Goal: Task Accomplishment & Management: Manage account settings

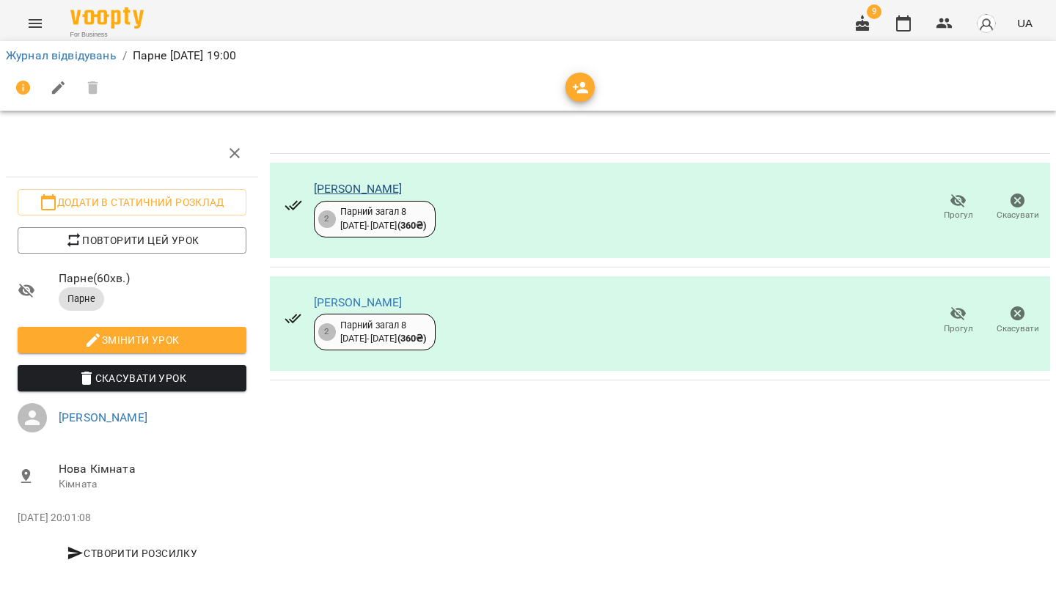
click at [381, 188] on link "Шинковський Денис Олегович" at bounding box center [358, 189] width 89 height 14
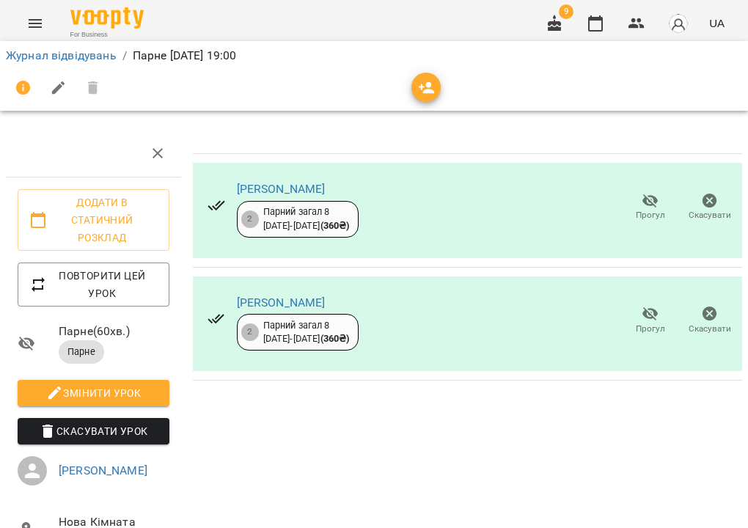
click at [37, 18] on icon "Menu" at bounding box center [35, 24] width 18 height 18
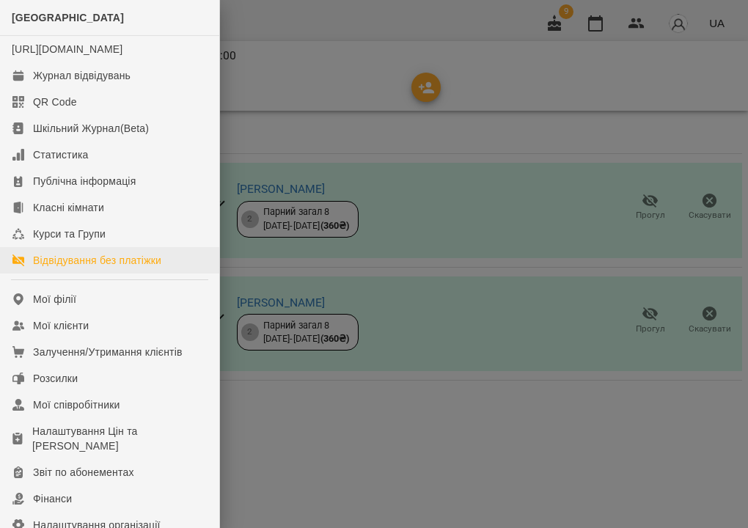
click at [90, 268] on div "Відвідування без платіжки" at bounding box center [97, 260] width 128 height 15
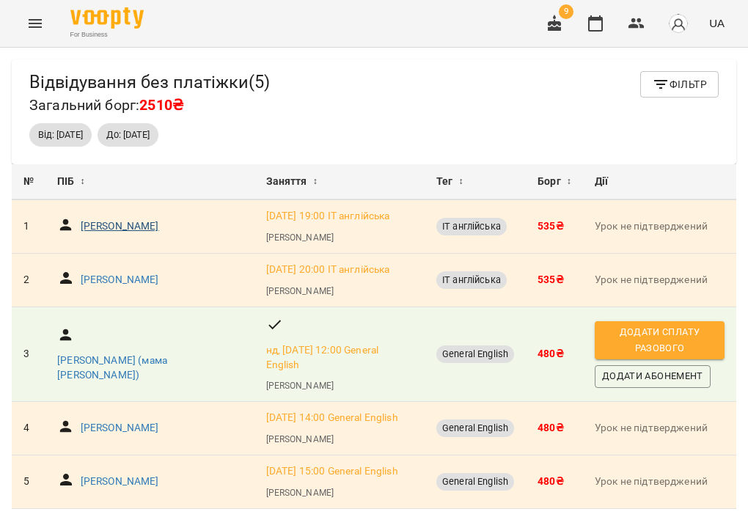
click at [141, 233] on p "[PERSON_NAME]" at bounding box center [120, 226] width 78 height 15
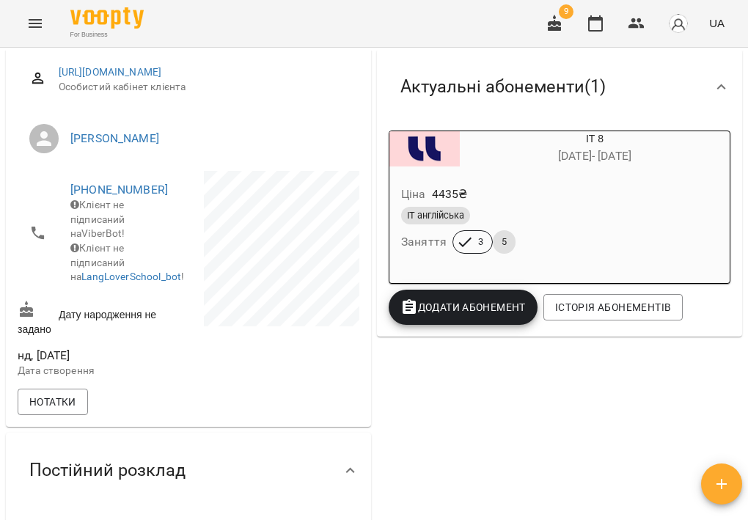
scroll to position [909, 0]
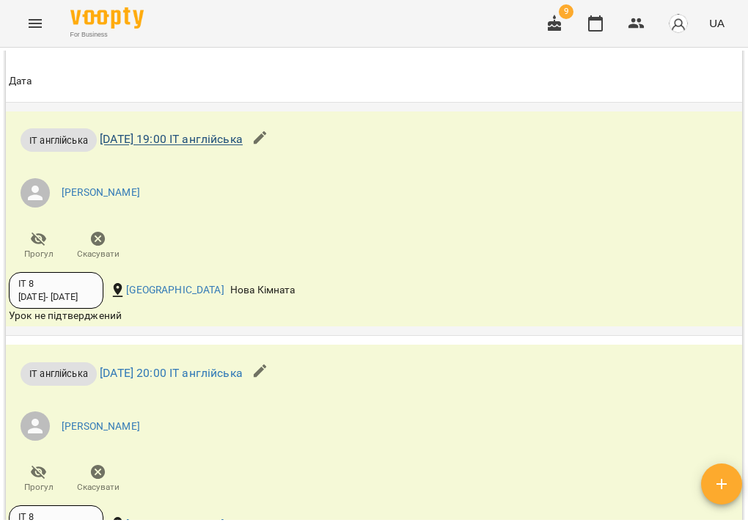
click at [185, 147] on link "сб 11 жовт 2025 19:00 ІТ англійська" at bounding box center [171, 140] width 143 height 14
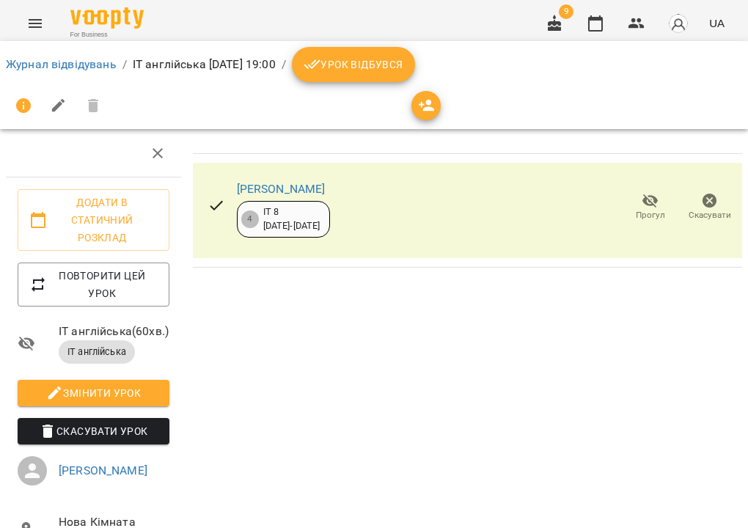
click at [403, 67] on span "Урок відбувся" at bounding box center [354, 65] width 100 height 18
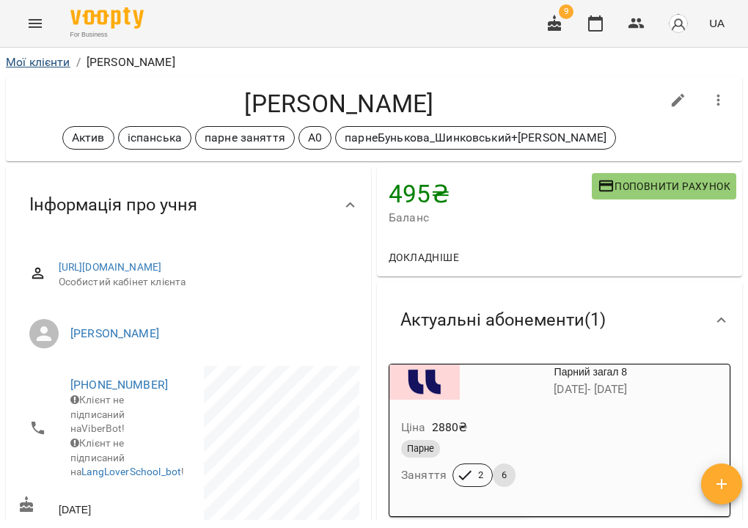
click at [49, 62] on link "Мої клієнти" at bounding box center [38, 62] width 65 height 14
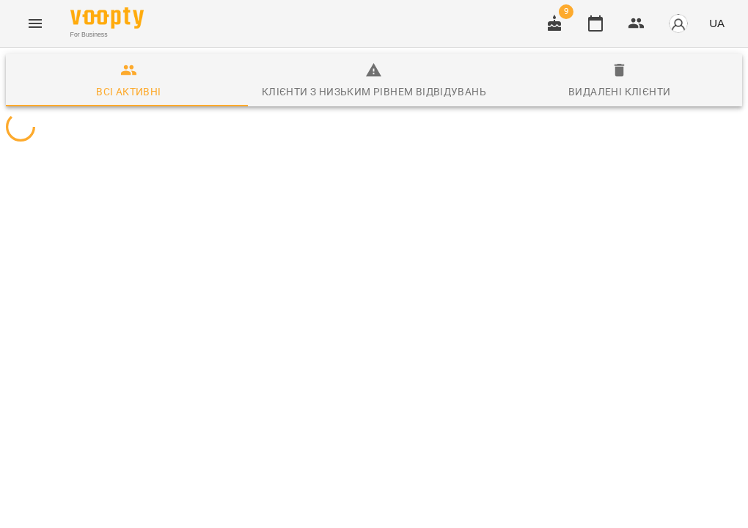
click at [34, 24] on icon "Menu" at bounding box center [35, 24] width 18 height 18
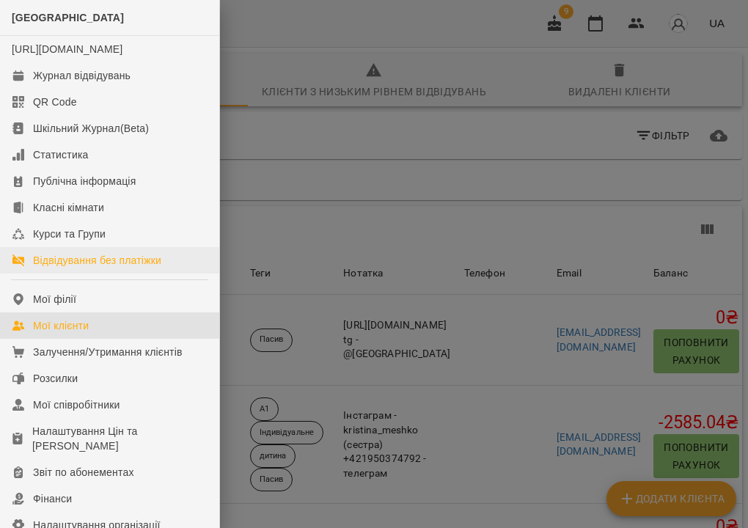
click at [82, 268] on div "Відвідування без платіжки" at bounding box center [97, 260] width 128 height 15
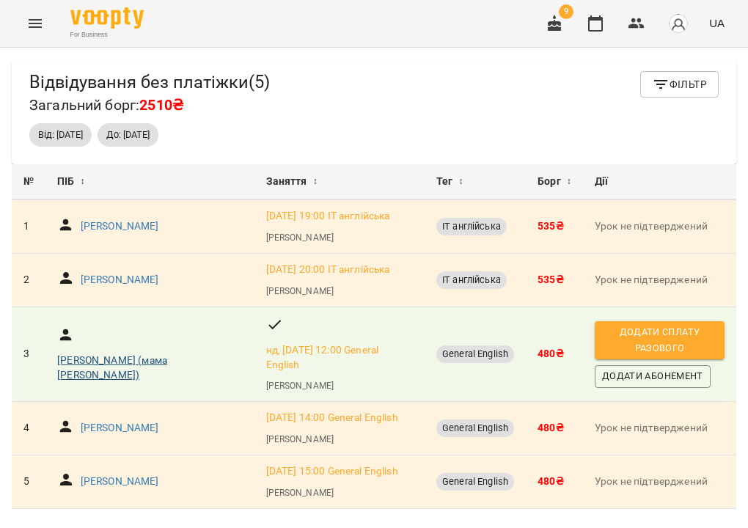
scroll to position [95, 0]
click at [147, 421] on p "Бурка Поліна Геннадіївна" at bounding box center [120, 428] width 78 height 15
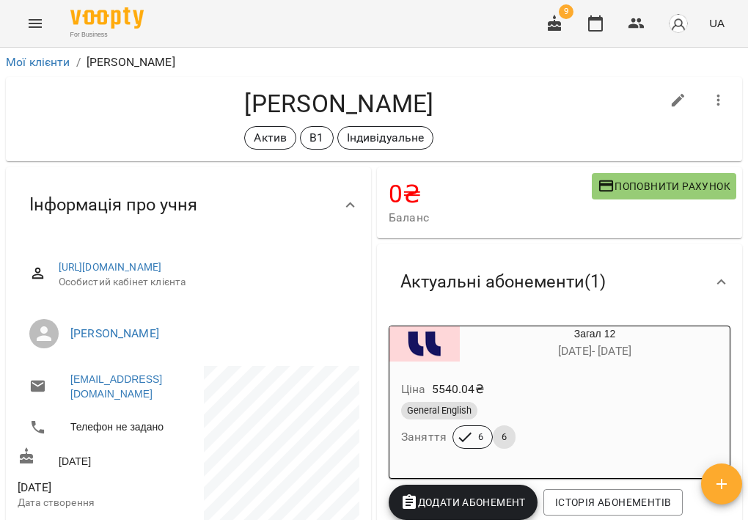
scroll to position [114, 0]
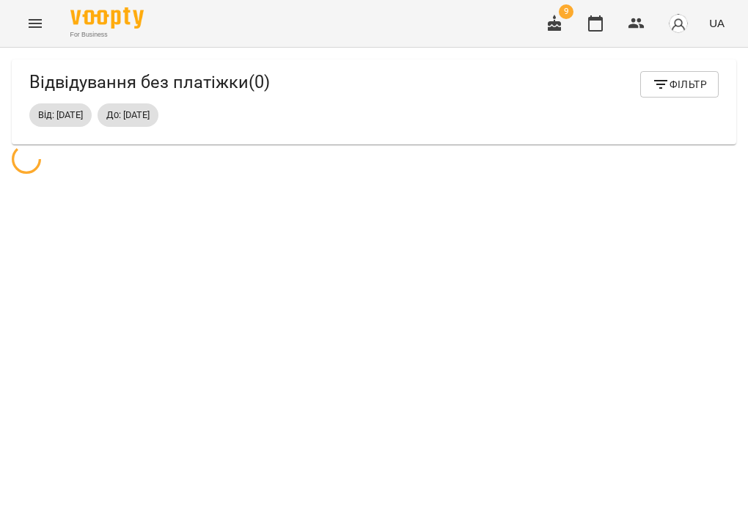
scroll to position [48, 0]
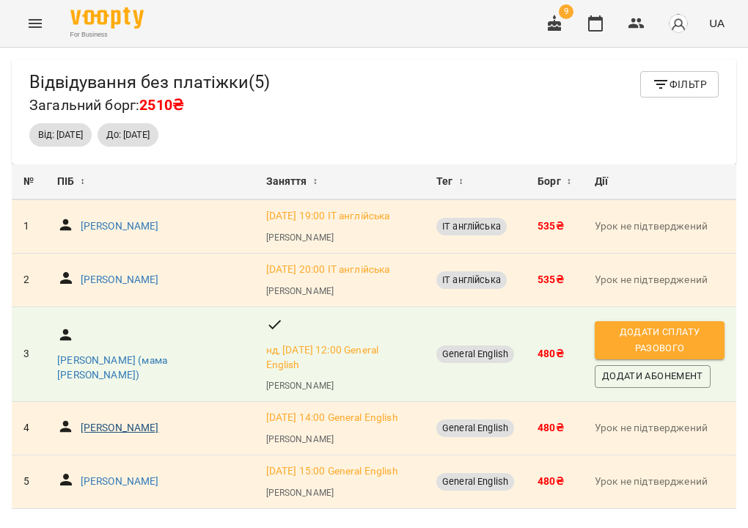
click at [159, 421] on p "Бурка Поліна Геннадіївна" at bounding box center [120, 428] width 78 height 15
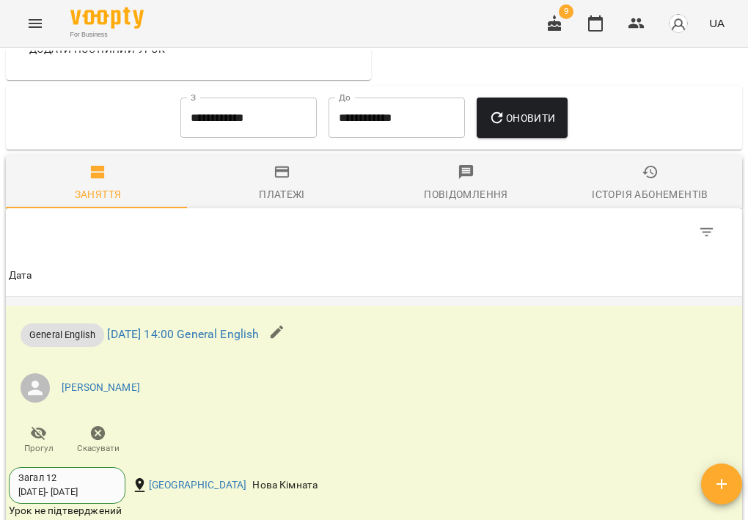
scroll to position [862, 0]
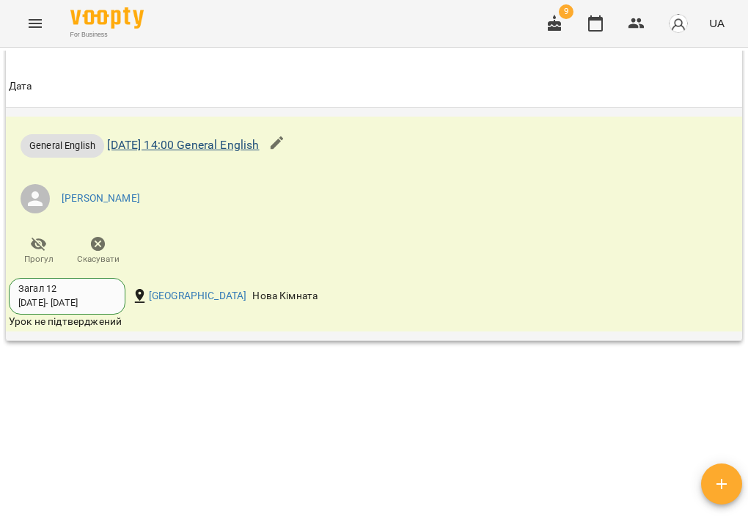
click at [219, 152] on link "ср 08 жовт 2025 14:00 General English" at bounding box center [183, 145] width 152 height 14
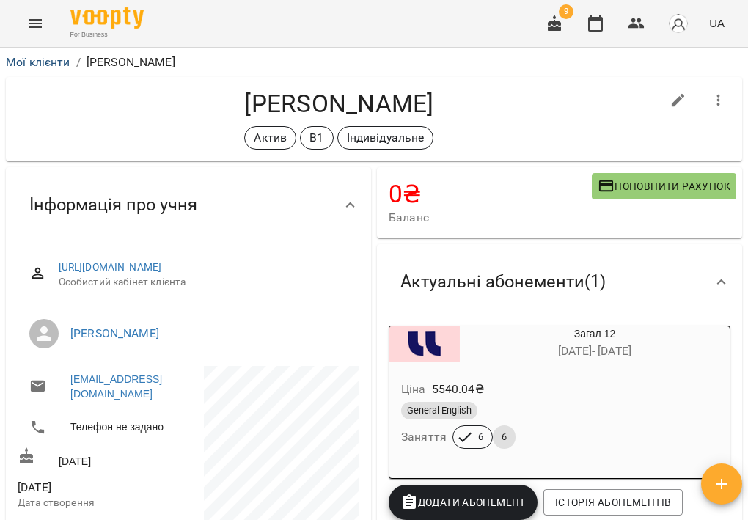
click at [34, 60] on link "Мої клієнти" at bounding box center [38, 62] width 65 height 14
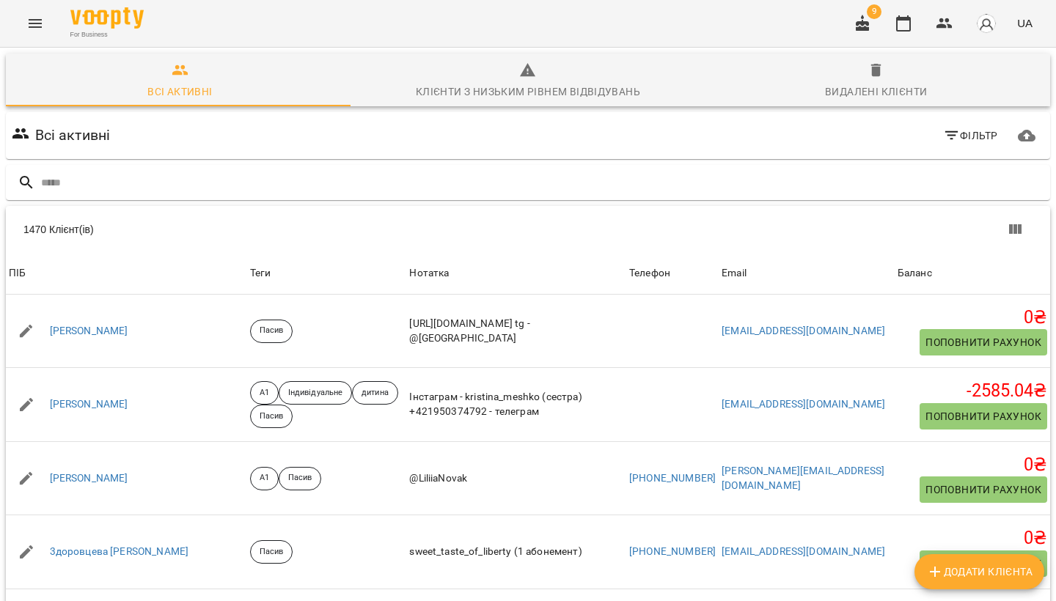
click at [958, 132] on span "Фільтр" at bounding box center [970, 136] width 55 height 18
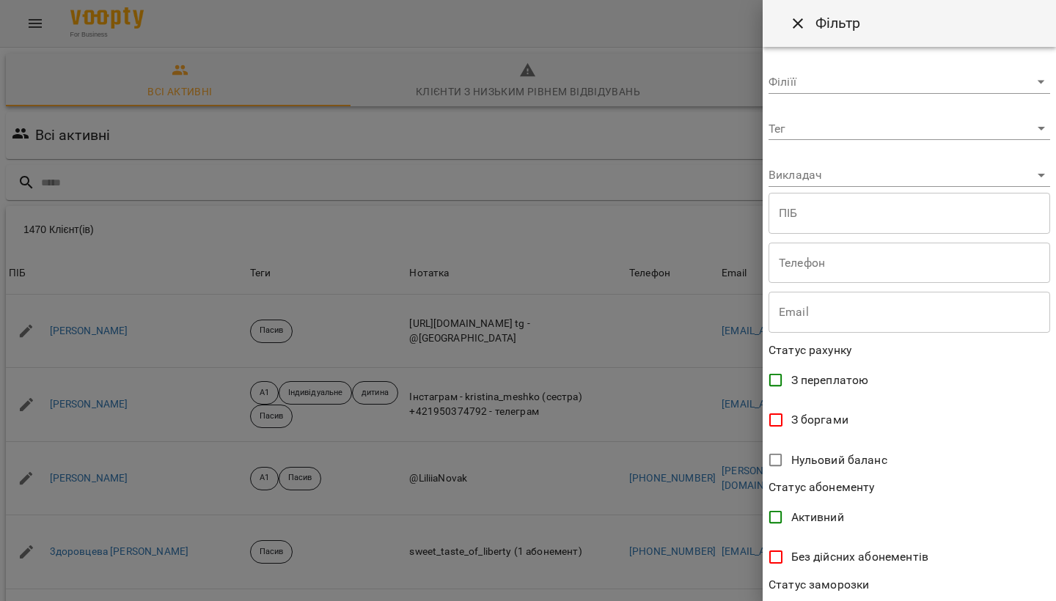
click at [809, 128] on body "For Business 9 UA Всі активні Клієнти з низьким рівнем відвідувань Видалені клі…" at bounding box center [528, 381] width 1056 height 763
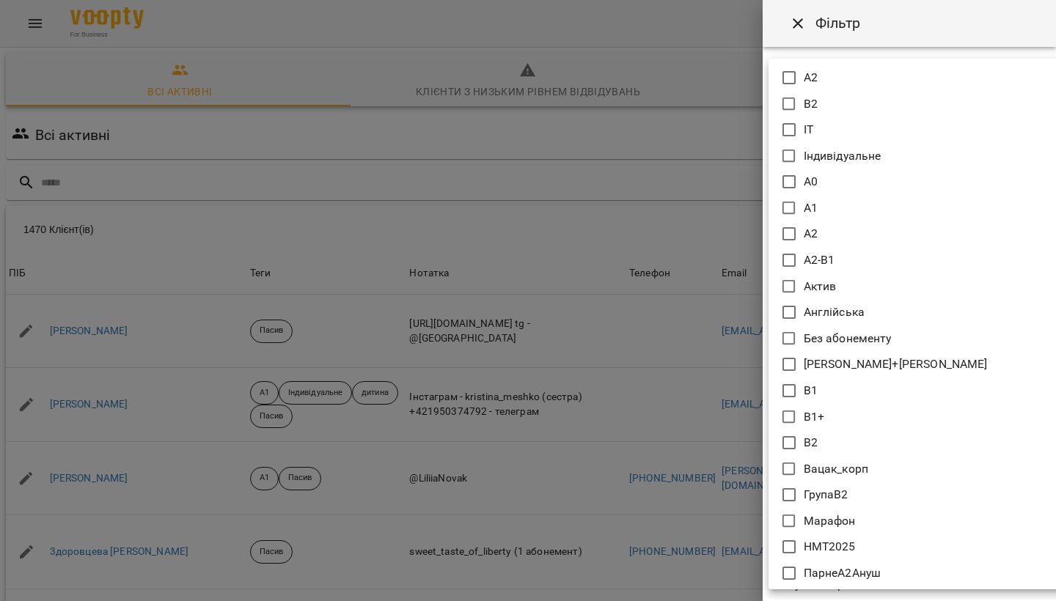
click at [691, 119] on div at bounding box center [528, 300] width 1056 height 601
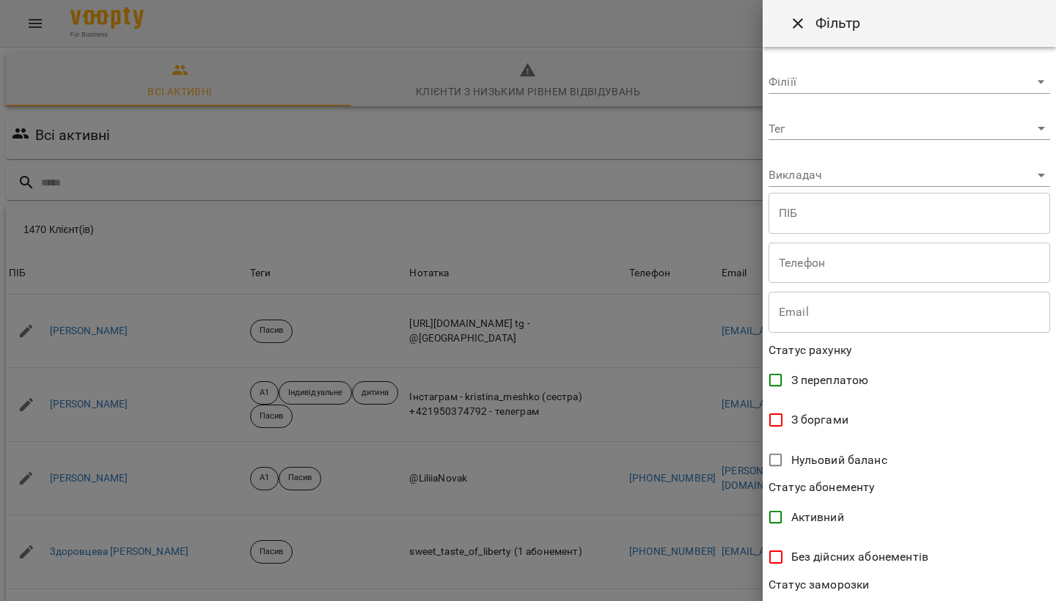
click at [691, 119] on div at bounding box center [528, 300] width 1056 height 601
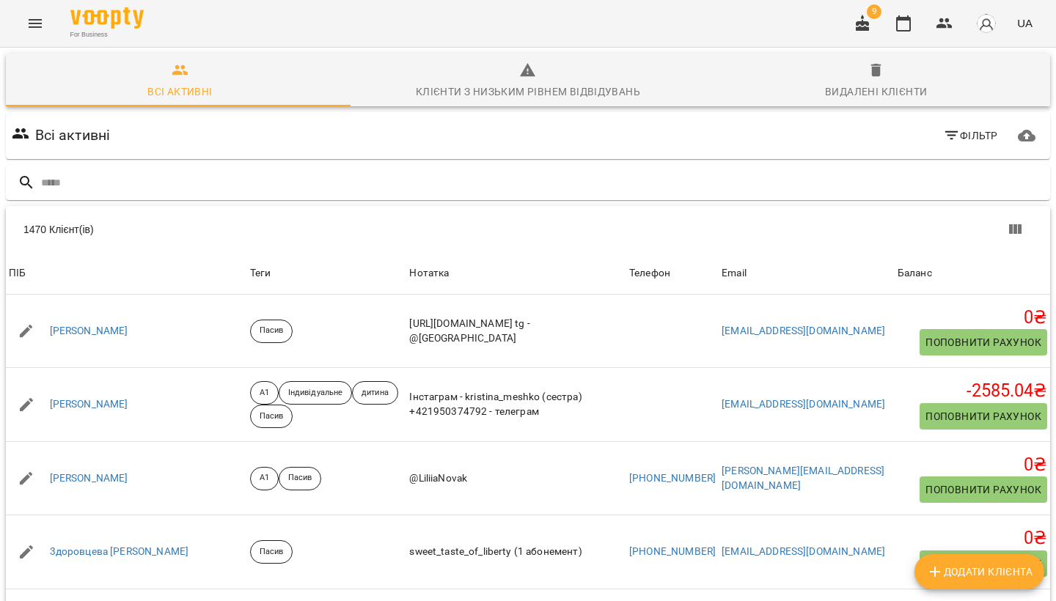
click at [34, 21] on icon "Menu" at bounding box center [35, 23] width 13 height 9
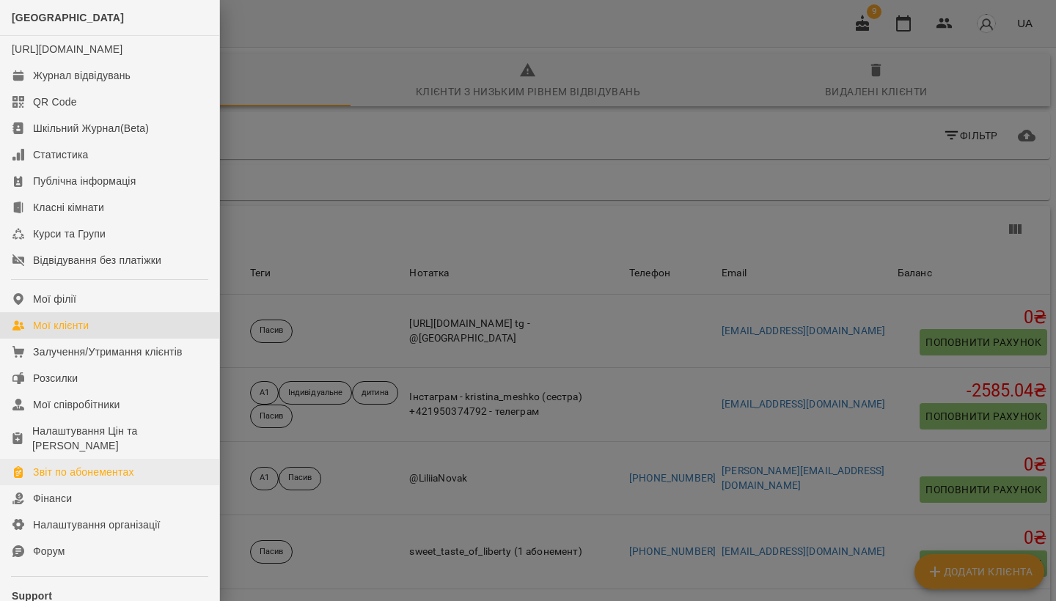
click at [107, 480] on div "Звіт по абонементах" at bounding box center [83, 472] width 101 height 15
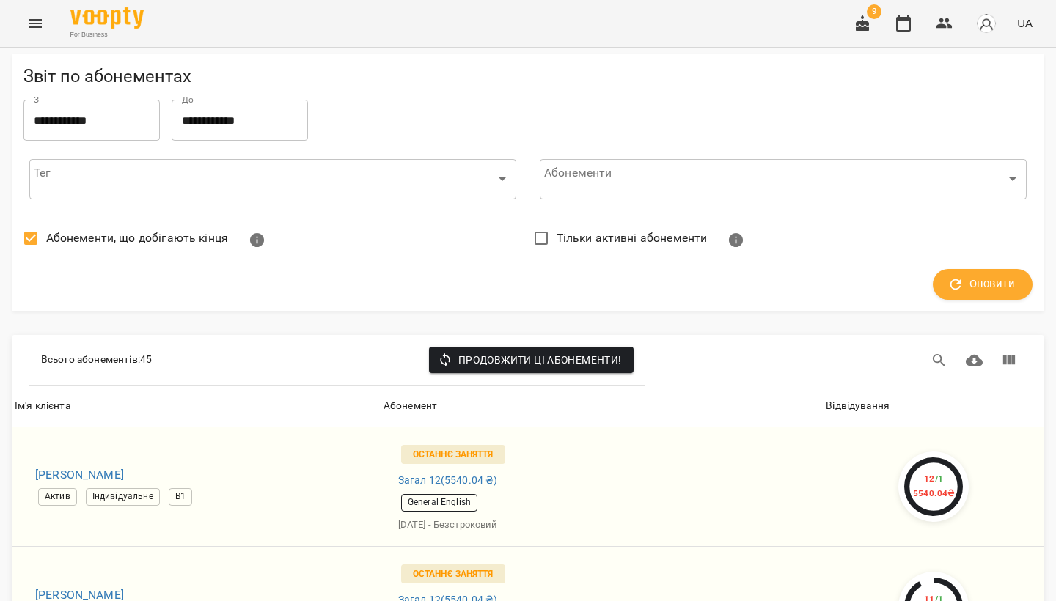
scroll to position [1466, 0]
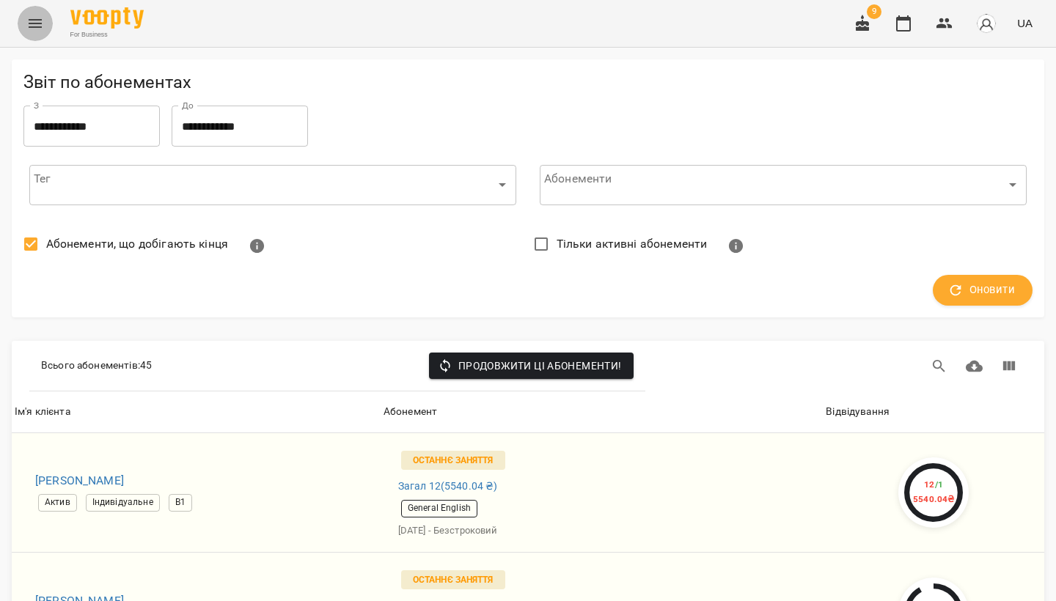
click at [33, 23] on icon "Menu" at bounding box center [35, 23] width 13 height 9
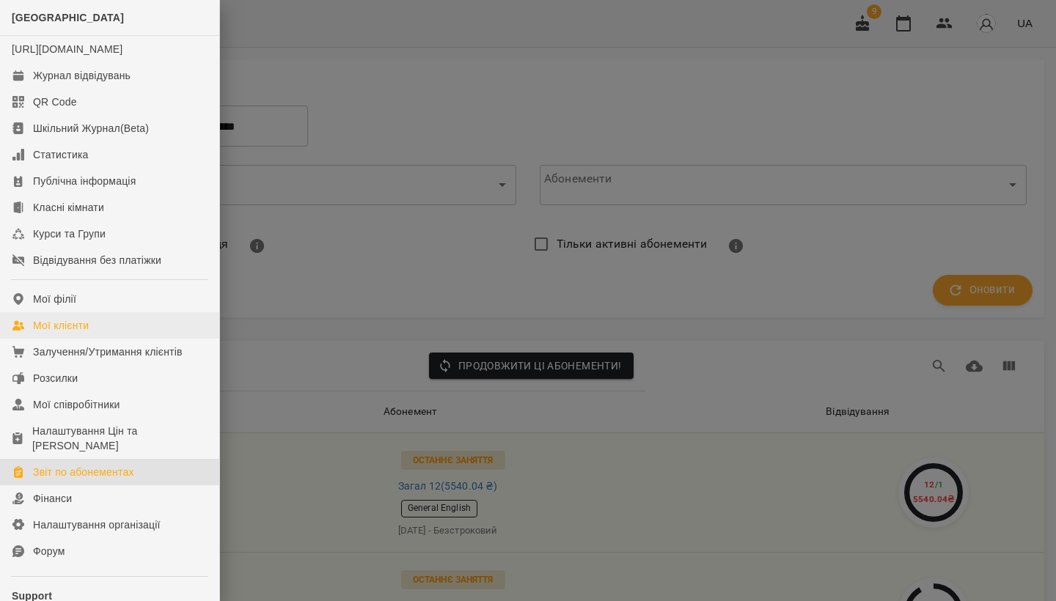
click at [73, 333] on div "Мої клієнти" at bounding box center [61, 325] width 56 height 15
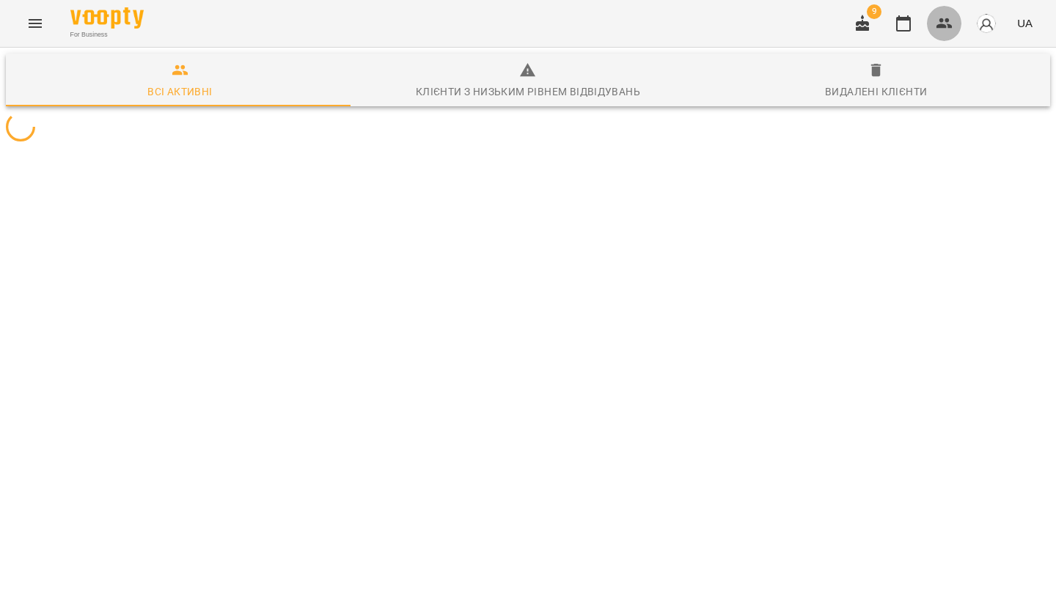
click at [946, 23] on icon "button" at bounding box center [945, 24] width 18 height 18
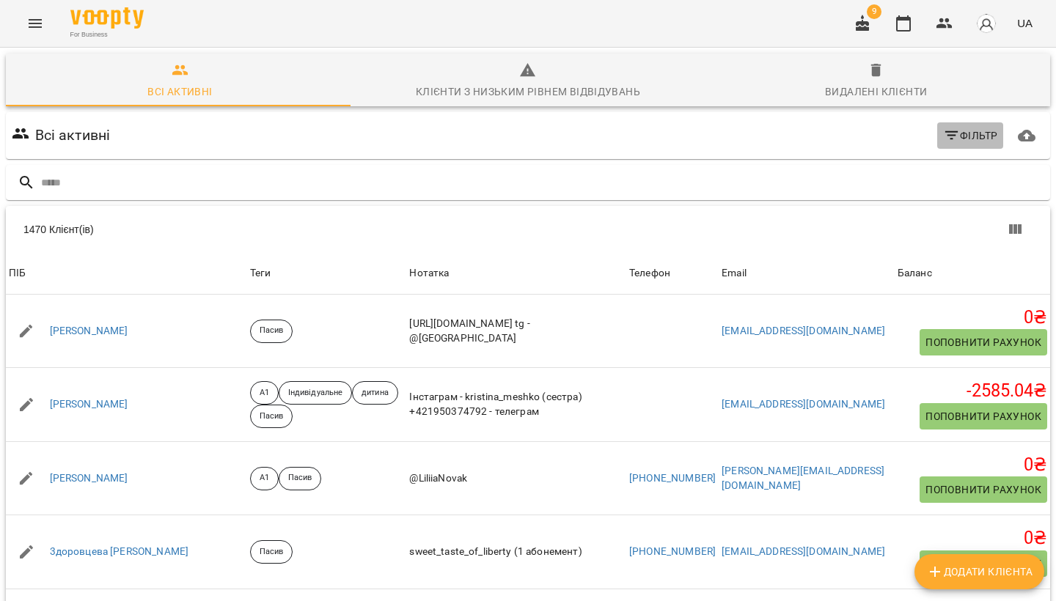
click at [944, 128] on icon "button" at bounding box center [952, 136] width 18 height 18
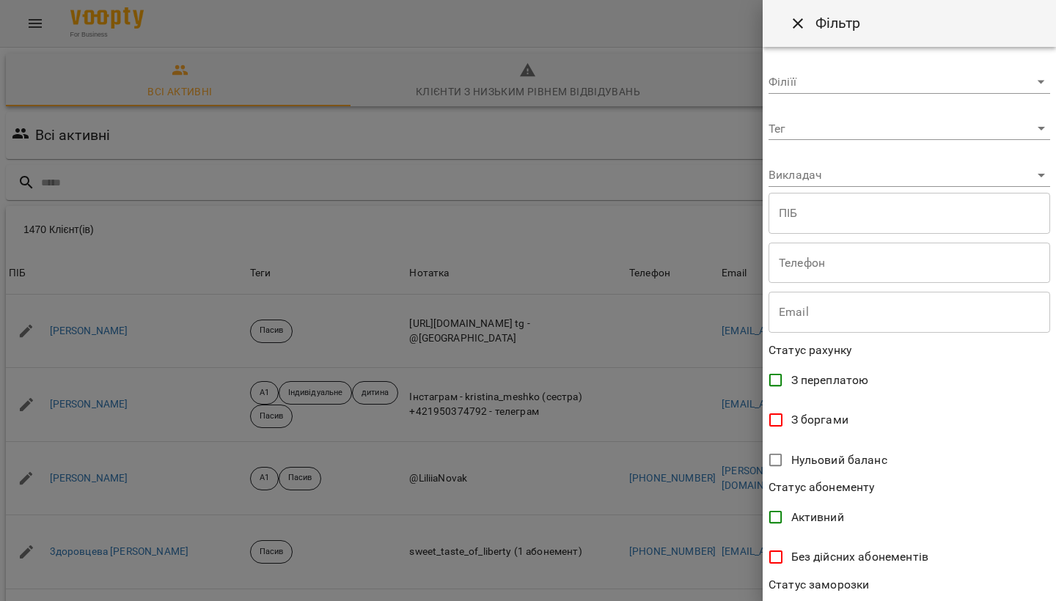
click at [777, 119] on body "For Business 9 UA Всі активні Клієнти з низьким рівнем відвідувань Видалені клі…" at bounding box center [528, 381] width 1056 height 763
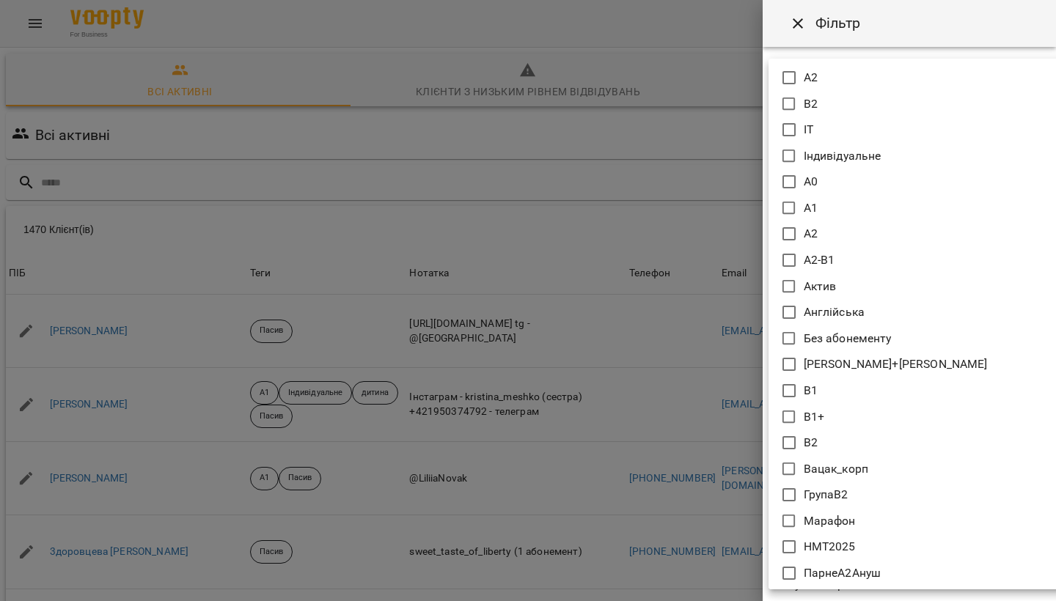
click at [786, 282] on icon at bounding box center [789, 287] width 18 height 18
type input "*****"
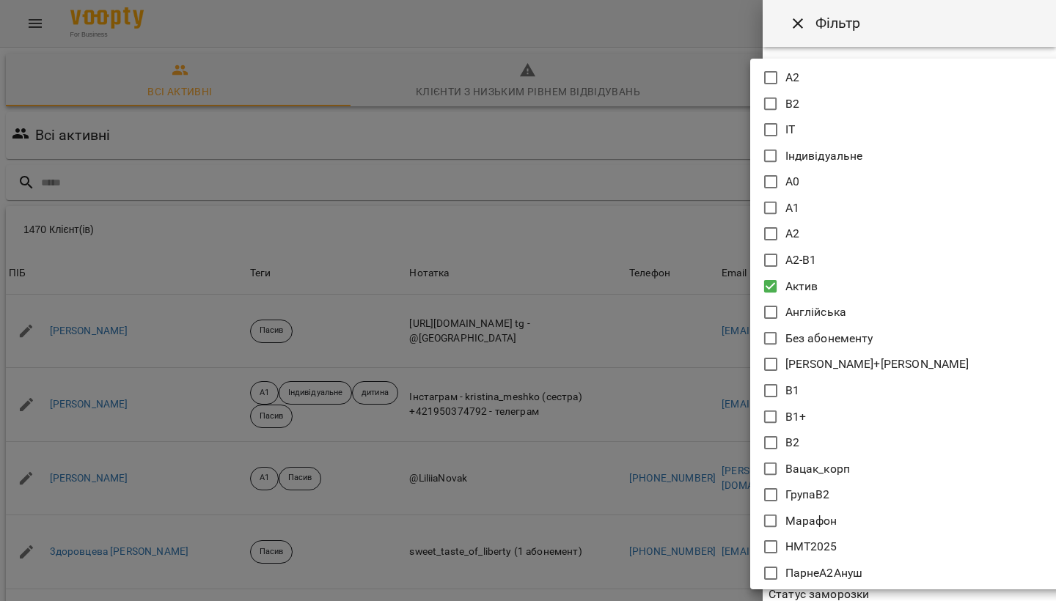
click at [717, 279] on div at bounding box center [528, 300] width 1056 height 601
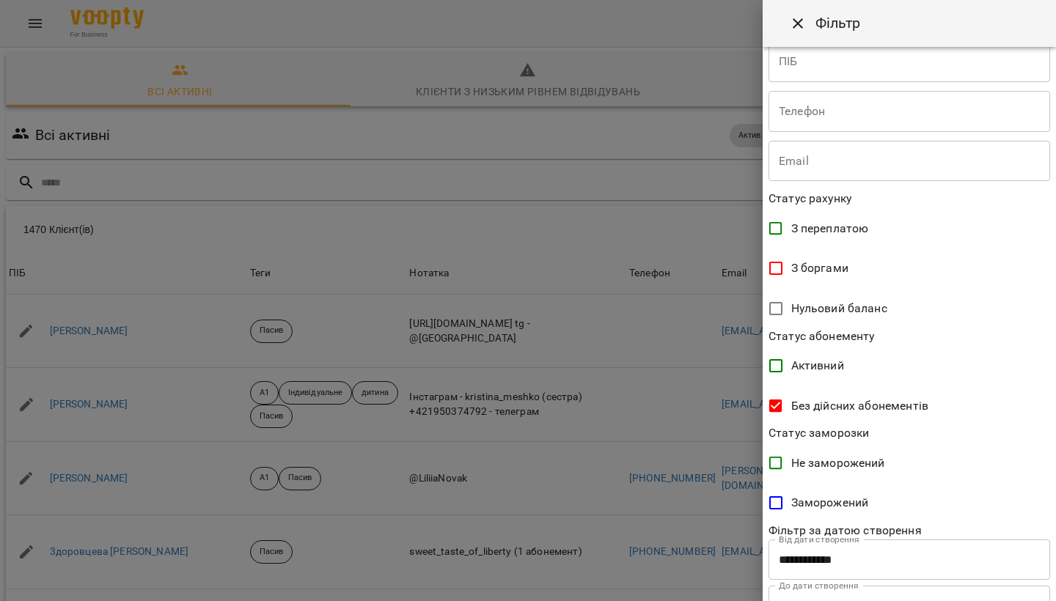
scroll to position [224, 0]
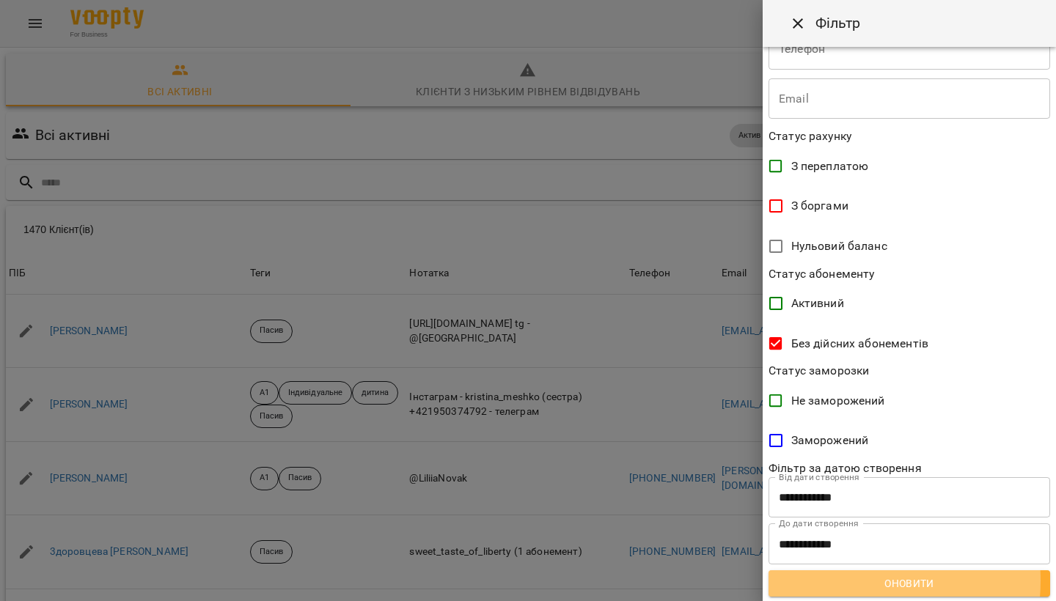
click at [838, 579] on span "Оновити" at bounding box center [909, 584] width 258 height 18
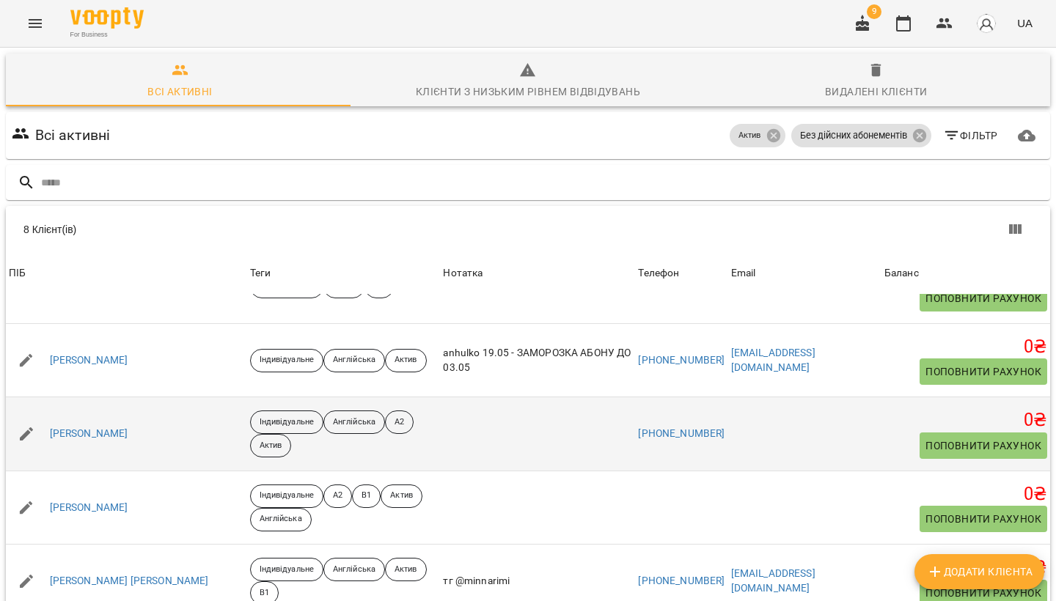
scroll to position [403, 0]
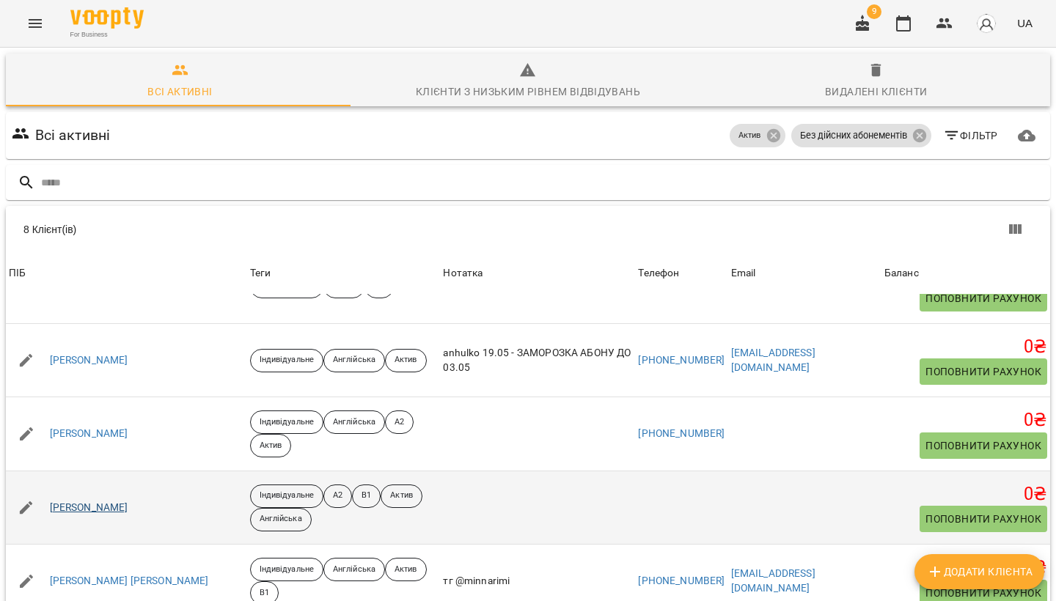
click at [128, 501] on link "Лесковець Наталія Володимирівна" at bounding box center [89, 508] width 78 height 15
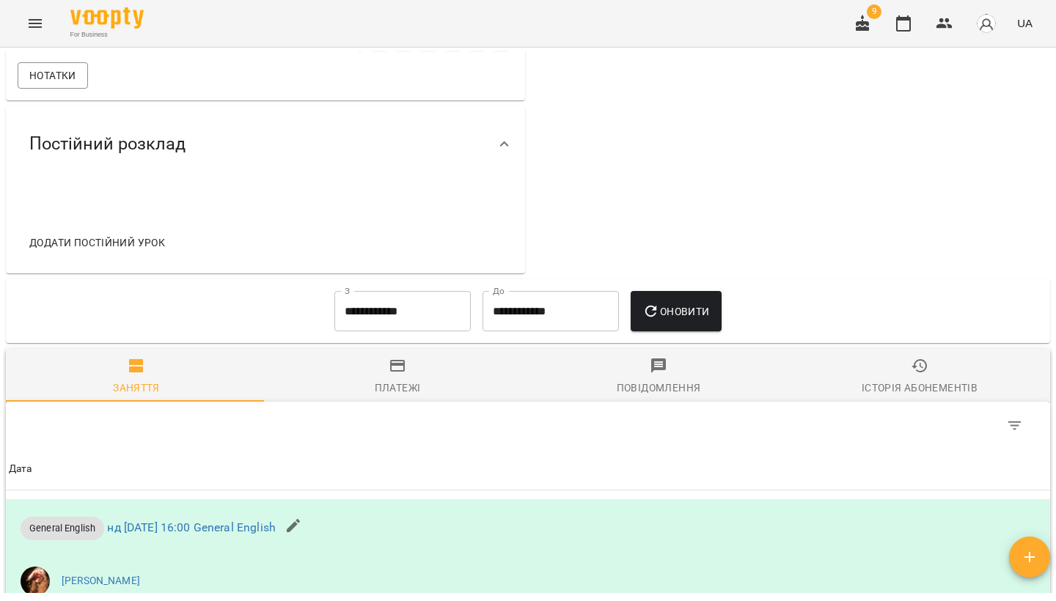
scroll to position [543, 0]
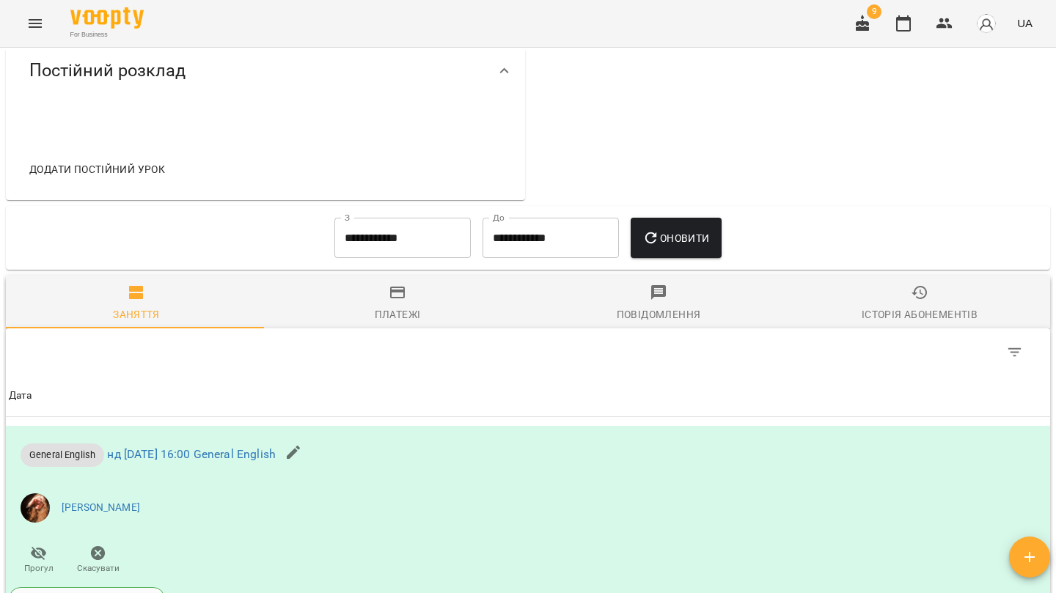
click at [911, 284] on icon "button" at bounding box center [920, 293] width 18 height 18
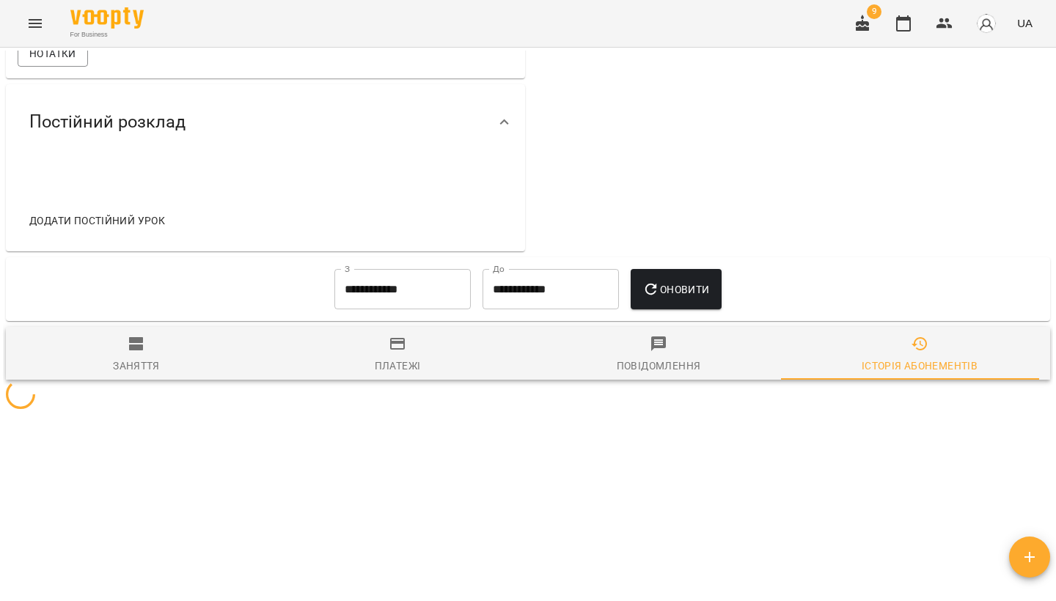
scroll to position [488, 0]
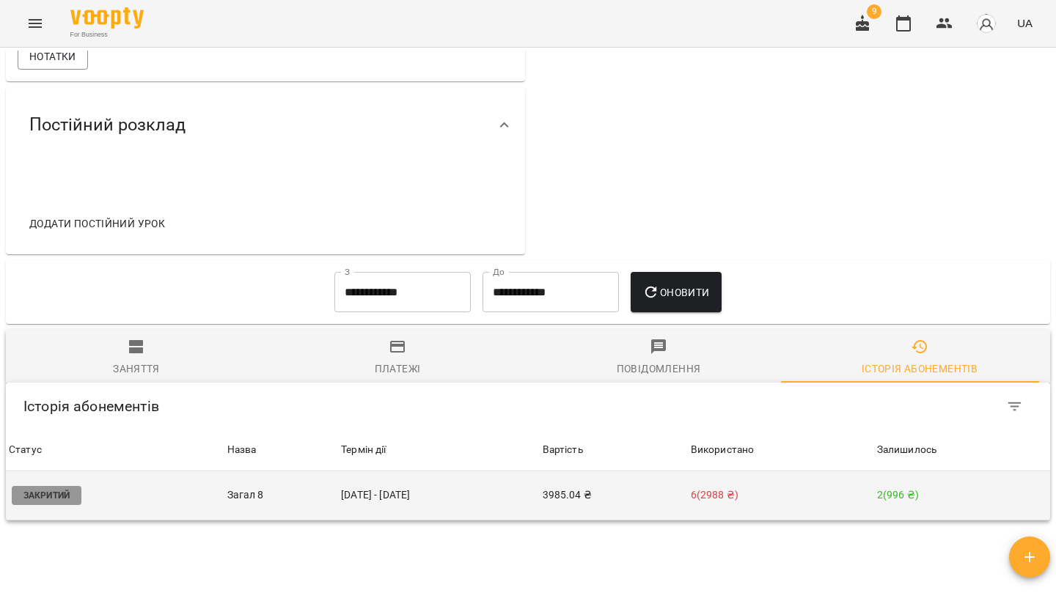
click at [532, 489] on td "02 вер - 11 жовт" at bounding box center [438, 495] width 201 height 49
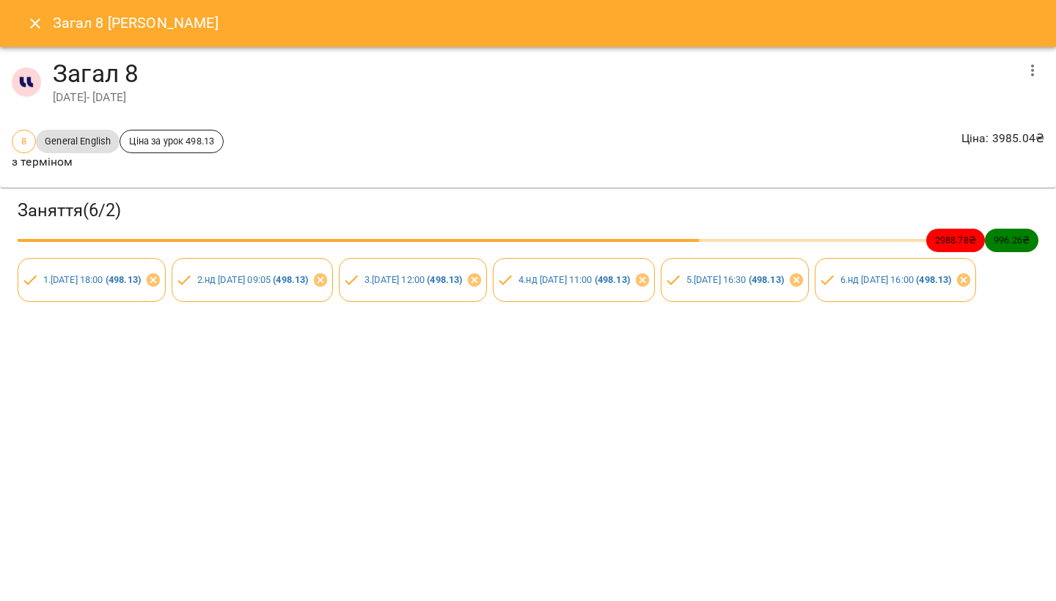
click at [1035, 70] on icon "button" at bounding box center [1033, 71] width 18 height 18
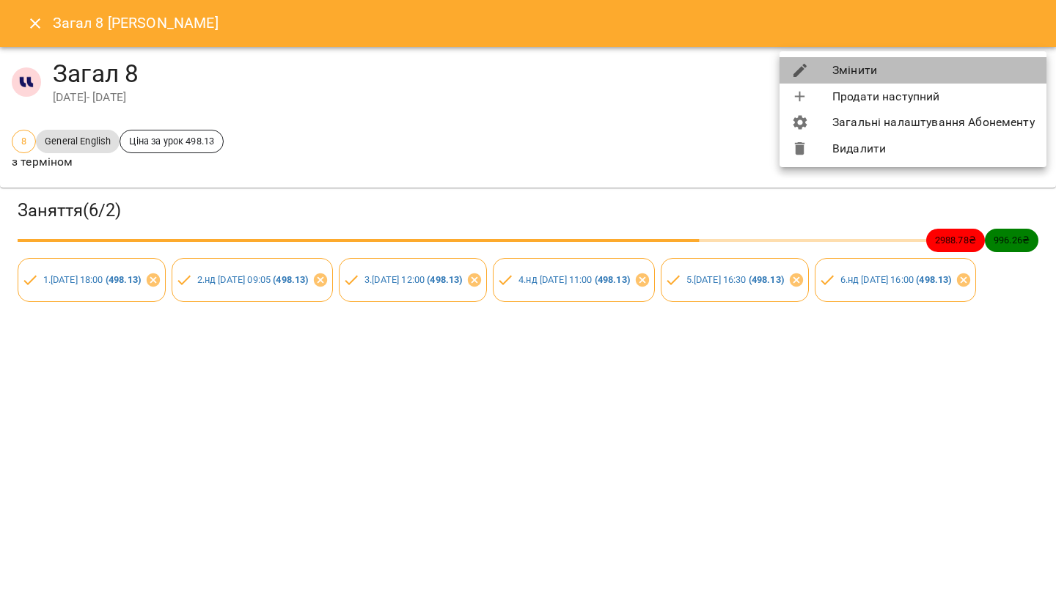
click at [979, 70] on li "Змінити" at bounding box center [912, 70] width 267 height 26
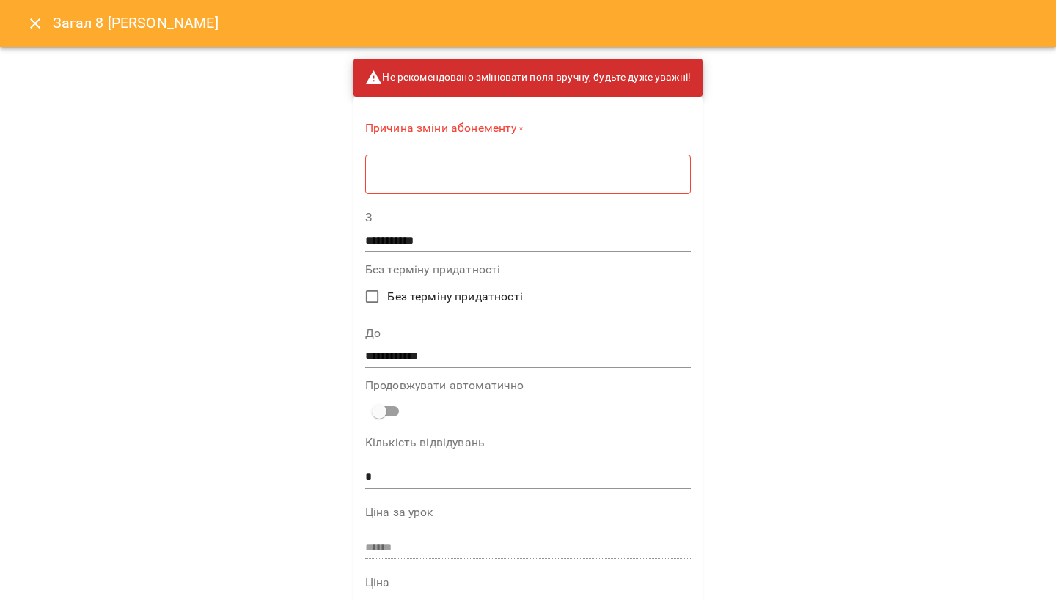
click at [535, 172] on textarea at bounding box center [527, 174] width 305 height 13
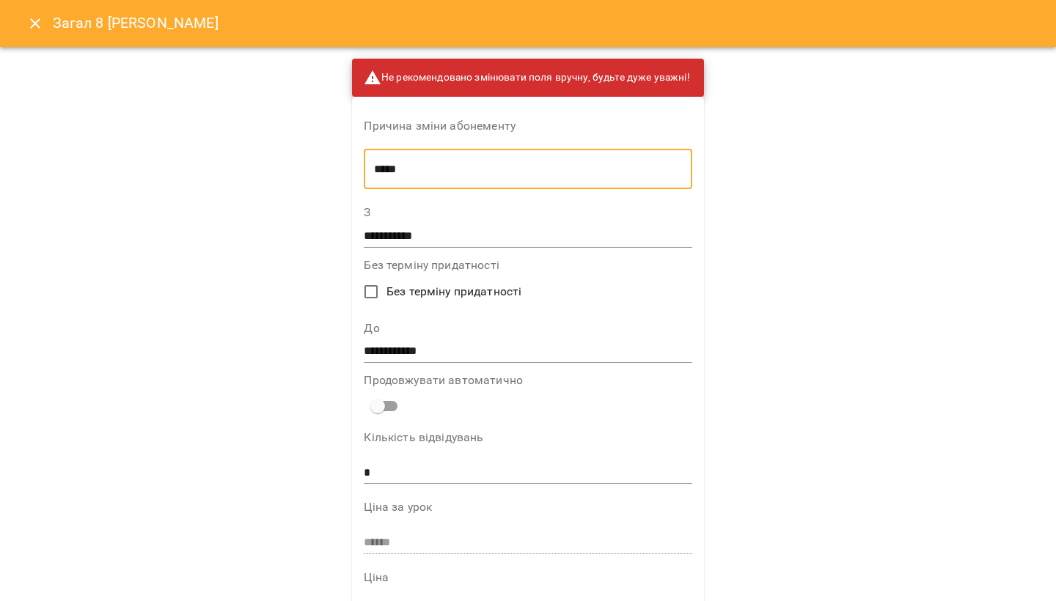
type textarea "*****"
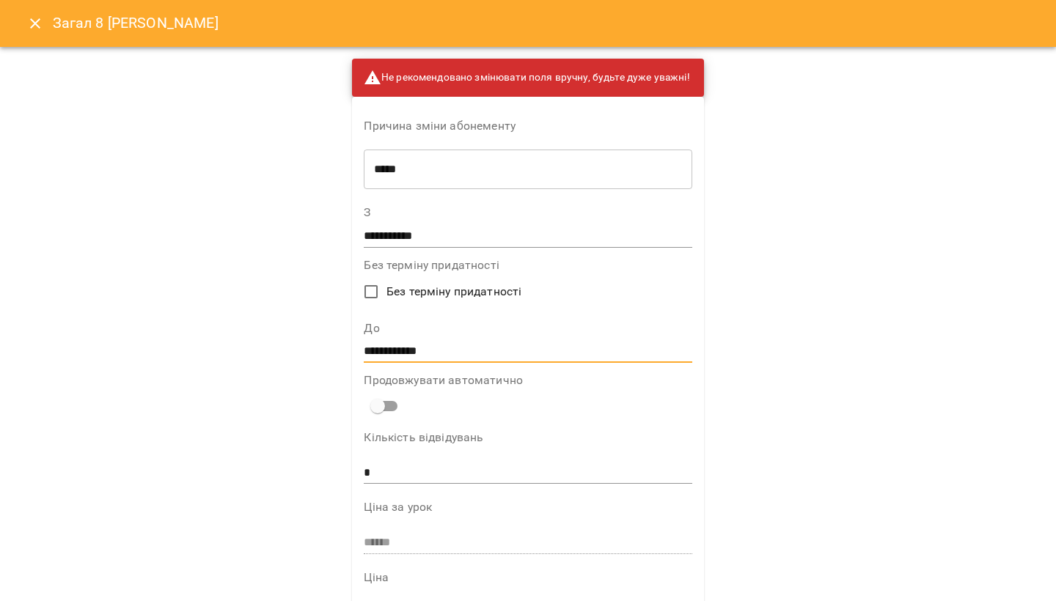
click at [393, 354] on input "**********" at bounding box center [528, 351] width 328 height 23
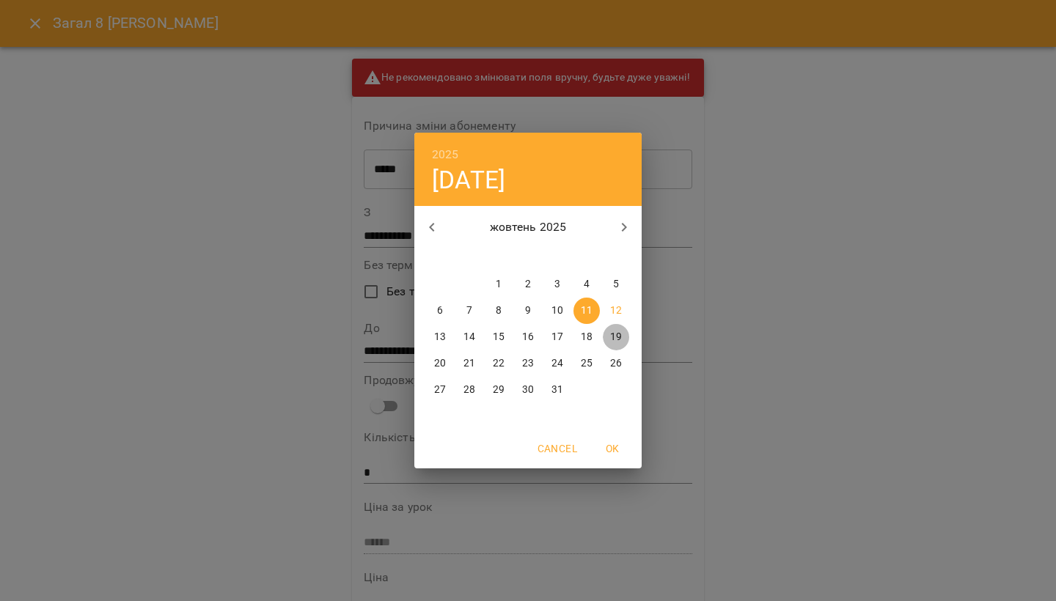
click at [618, 334] on p "19" at bounding box center [616, 337] width 12 height 15
type input "**********"
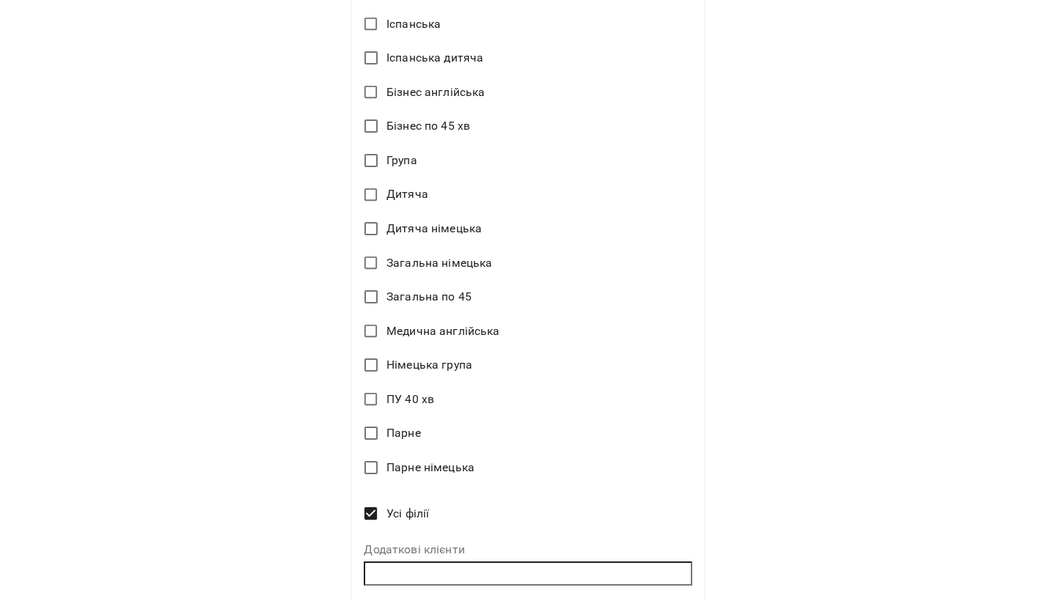
scroll to position [871, 0]
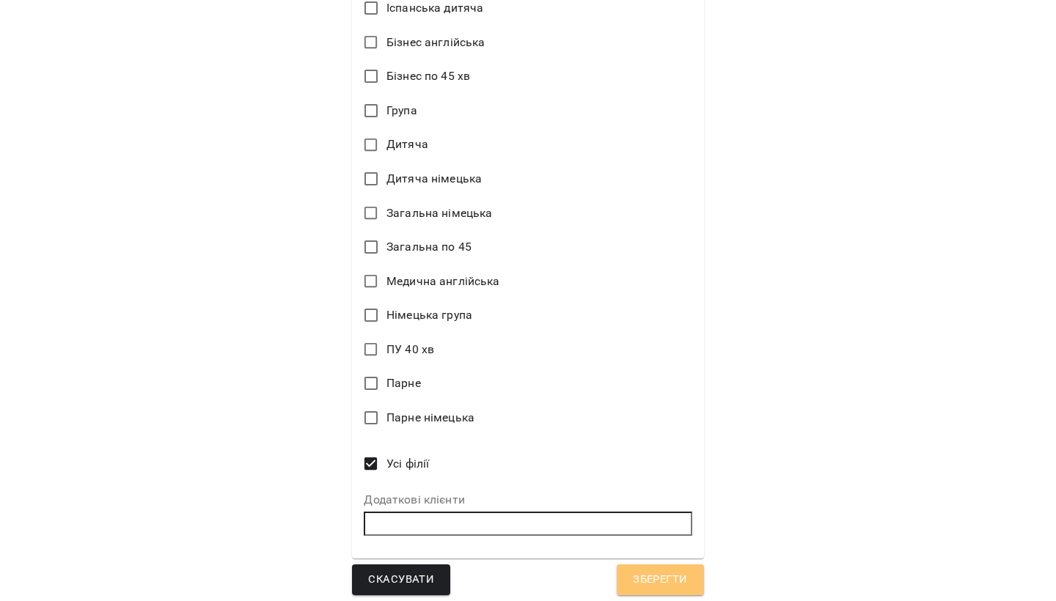
click at [658, 575] on span "Зберегти" at bounding box center [660, 579] width 54 height 19
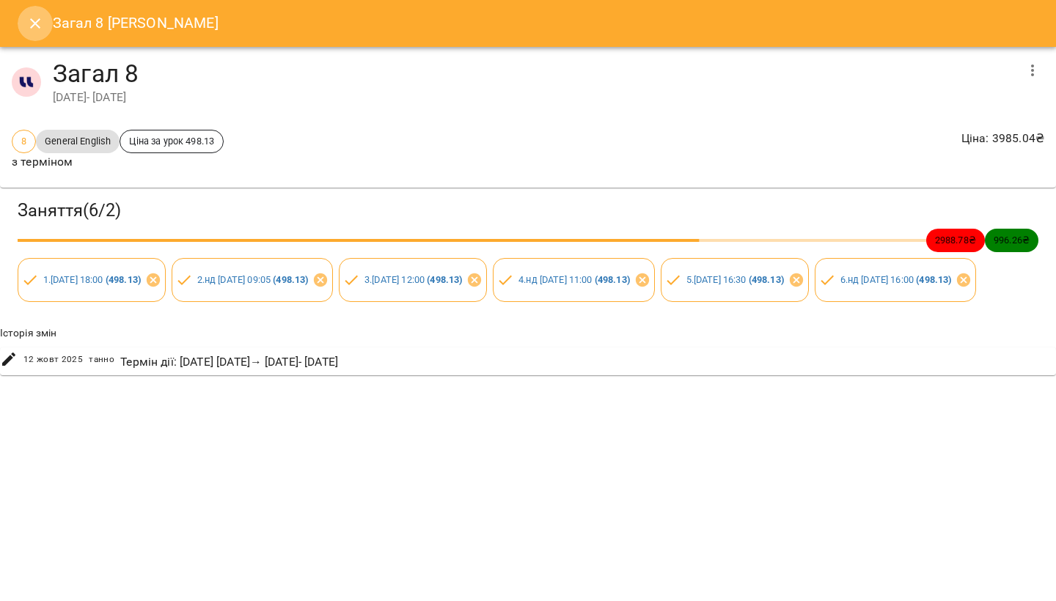
click at [31, 23] on icon "Close" at bounding box center [35, 24] width 18 height 18
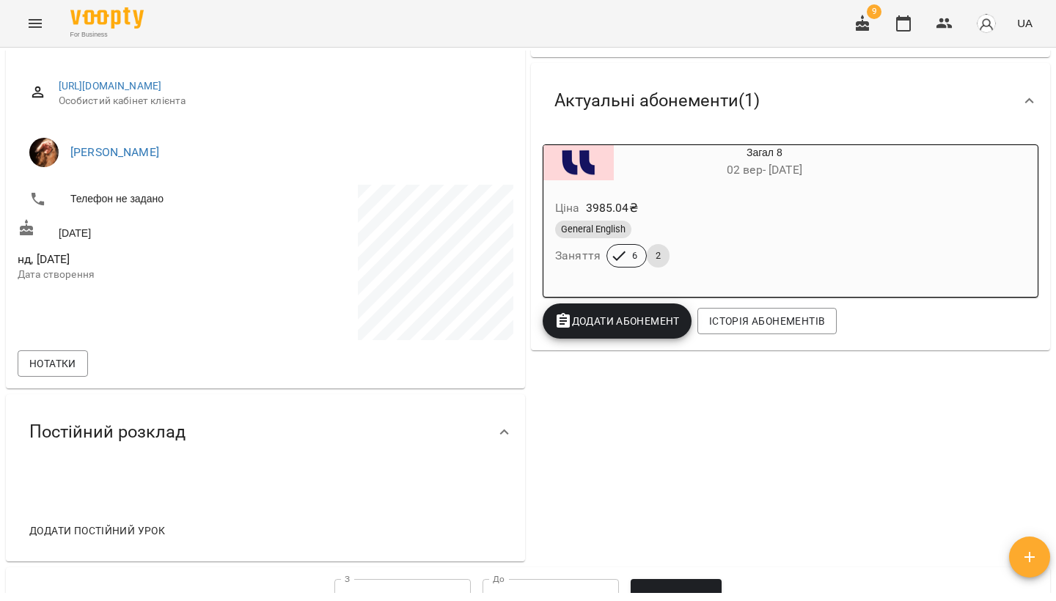
scroll to position [122, 0]
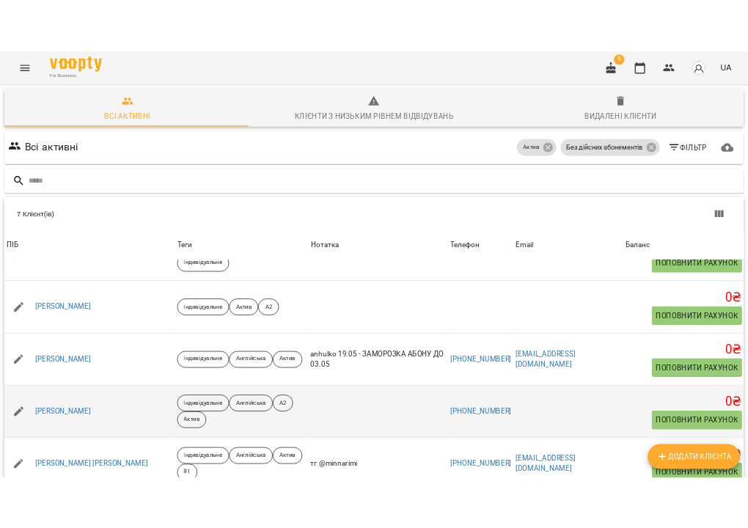
scroll to position [65, 0]
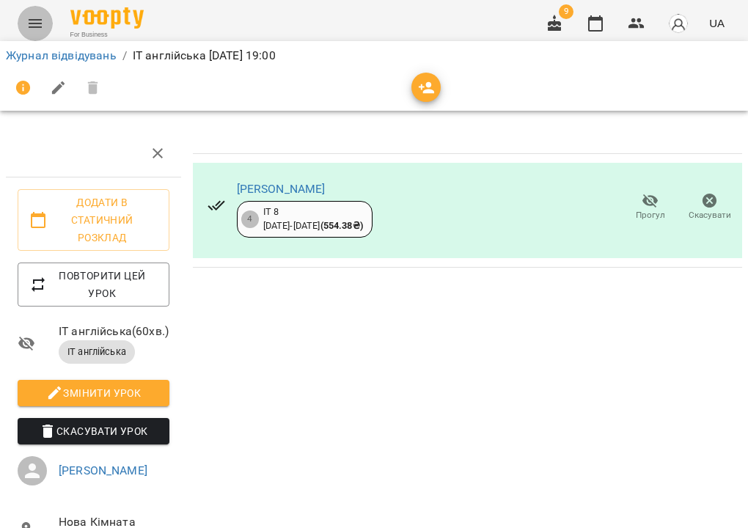
click at [40, 21] on icon "Menu" at bounding box center [35, 23] width 13 height 9
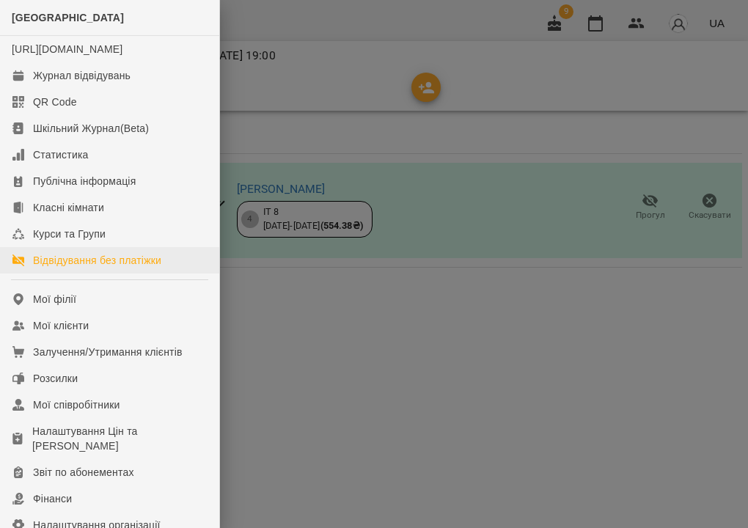
click at [87, 268] on div "Відвідування без платіжки" at bounding box center [97, 260] width 128 height 15
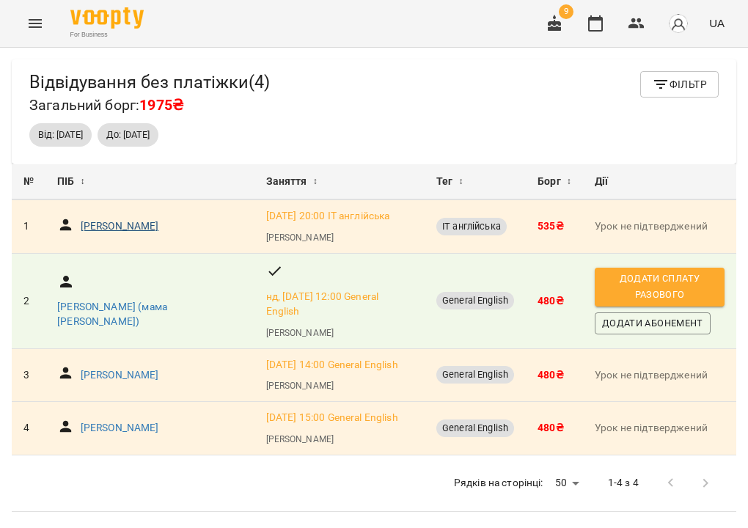
click at [136, 233] on p "Юдицький Вадим" at bounding box center [120, 226] width 78 height 15
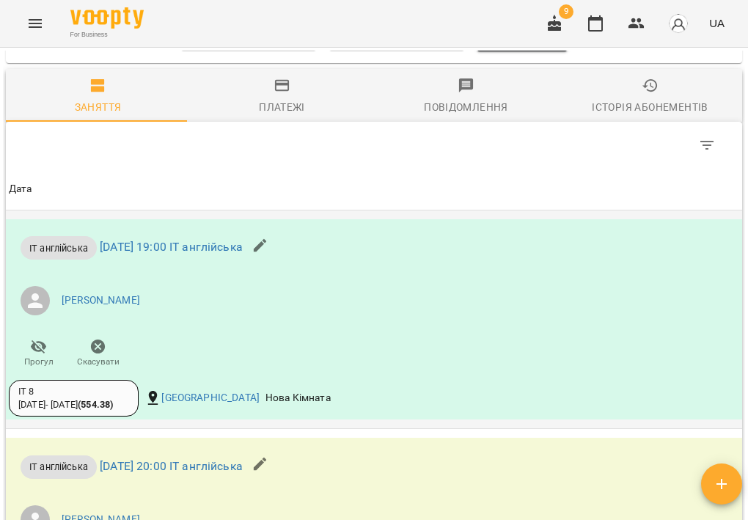
scroll to position [1054, 0]
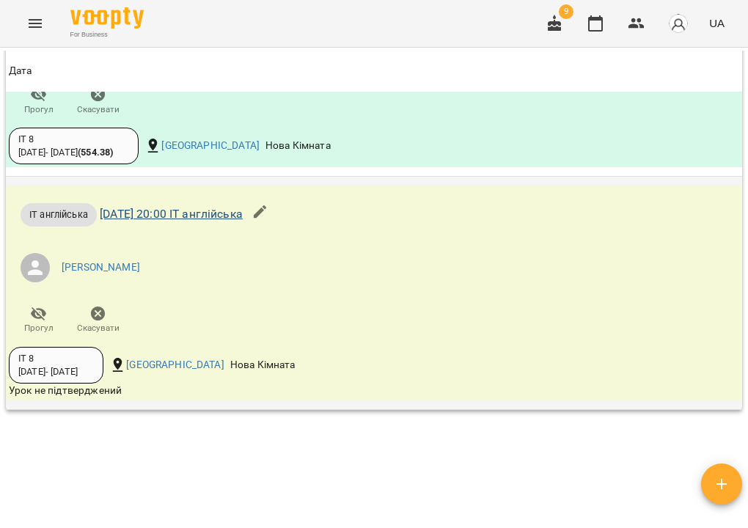
click at [199, 221] on link "сб 11 жовт 2025 20:00 ІТ англійська" at bounding box center [171, 214] width 143 height 14
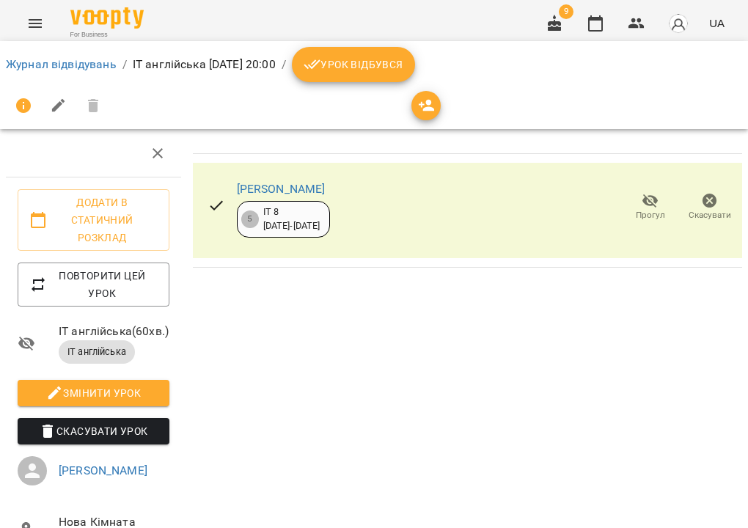
click at [403, 56] on span "Урок відбувся" at bounding box center [354, 65] width 100 height 18
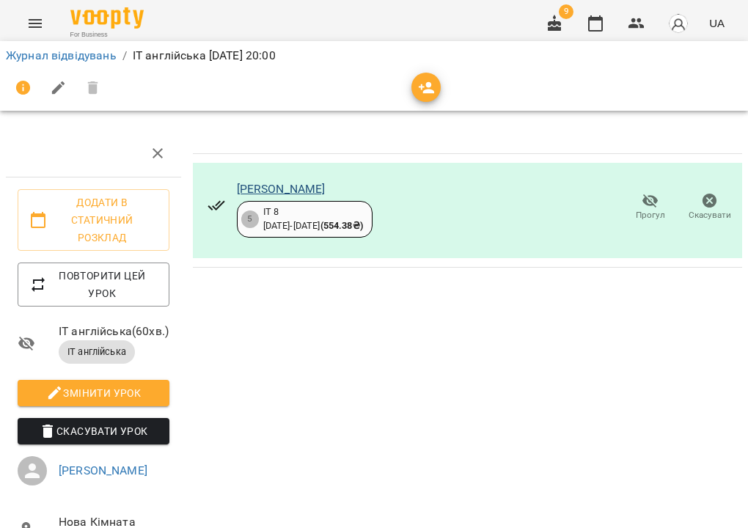
click at [304, 188] on link "[PERSON_NAME]" at bounding box center [281, 189] width 89 height 14
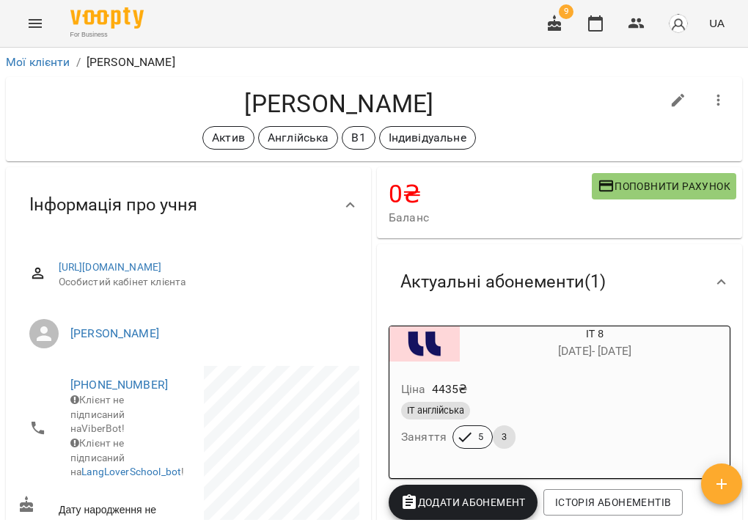
click at [27, 26] on icon "Menu" at bounding box center [35, 24] width 18 height 18
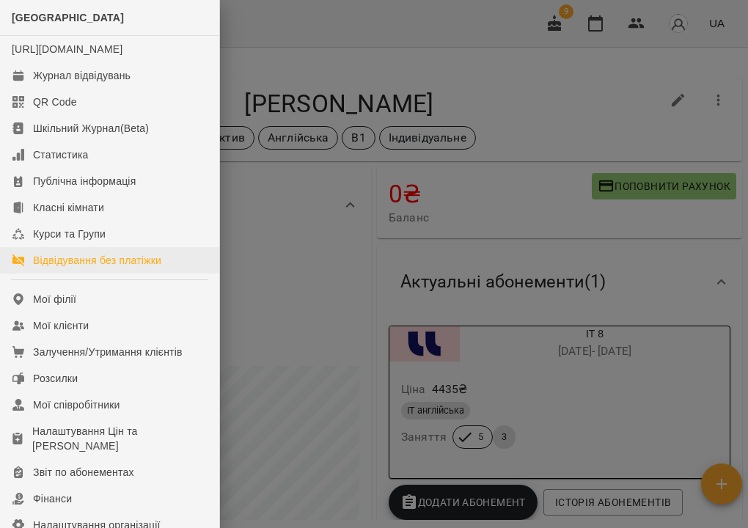
click at [80, 268] on div "Відвідування без платіжки" at bounding box center [97, 260] width 128 height 15
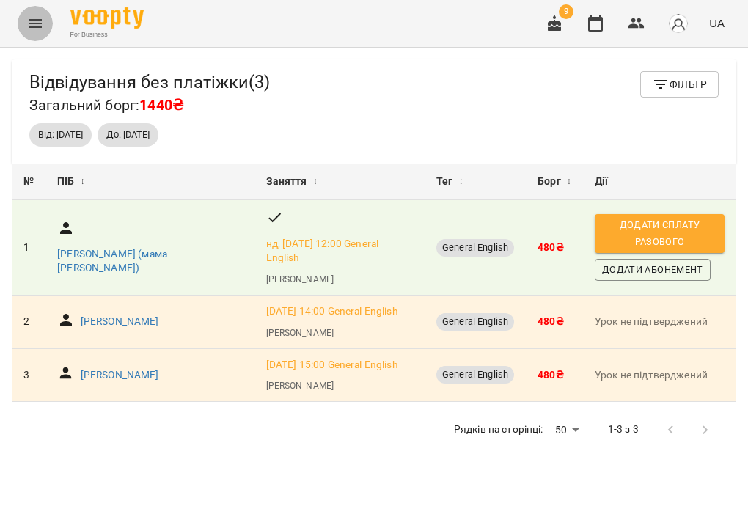
click at [33, 24] on icon "Menu" at bounding box center [35, 24] width 18 height 18
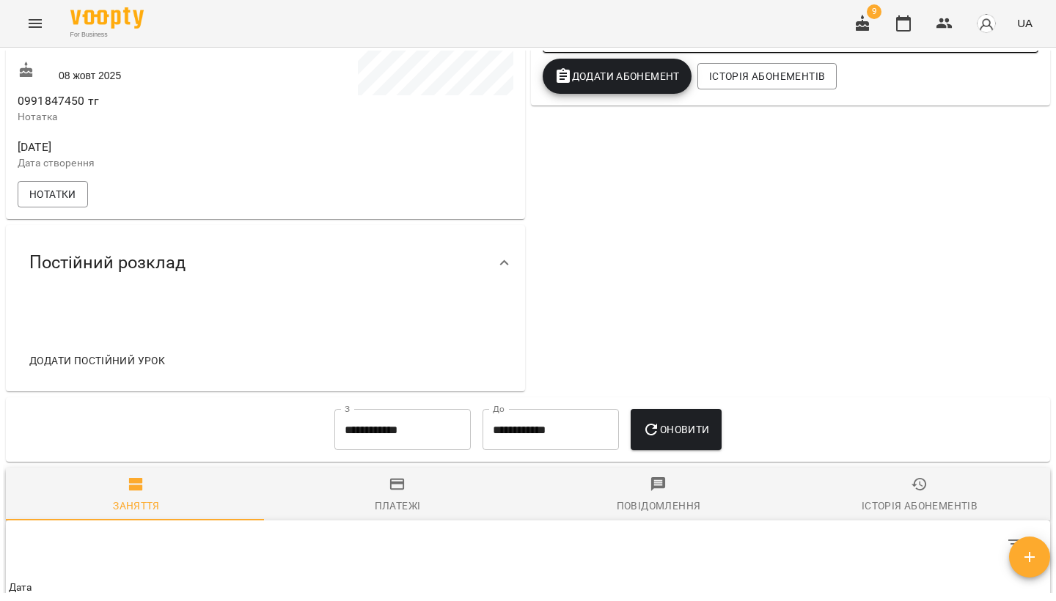
scroll to position [438, 0]
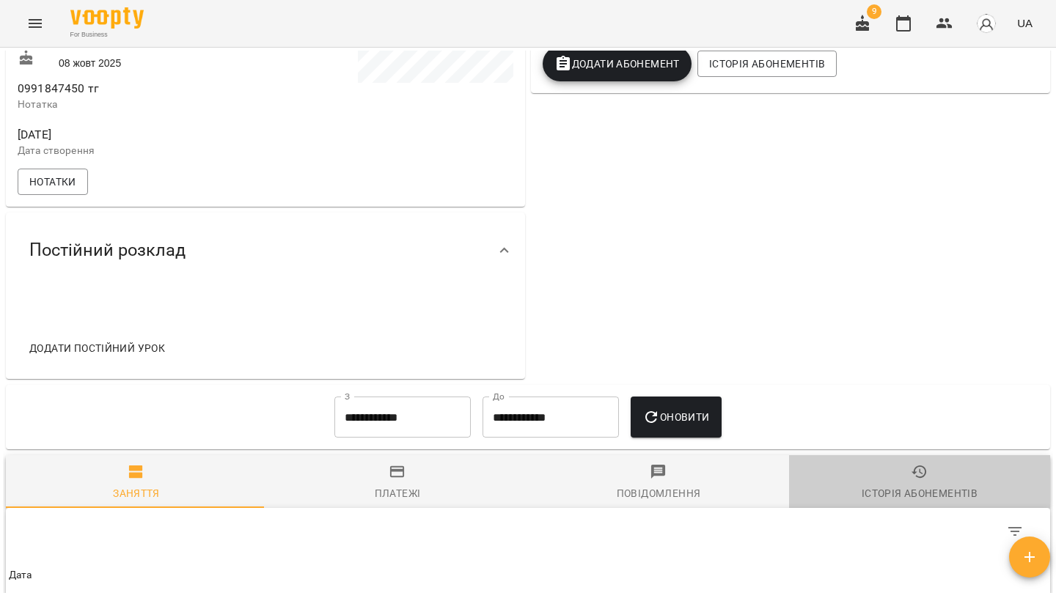
click at [919, 480] on span "Історія абонементів" at bounding box center [919, 483] width 243 height 40
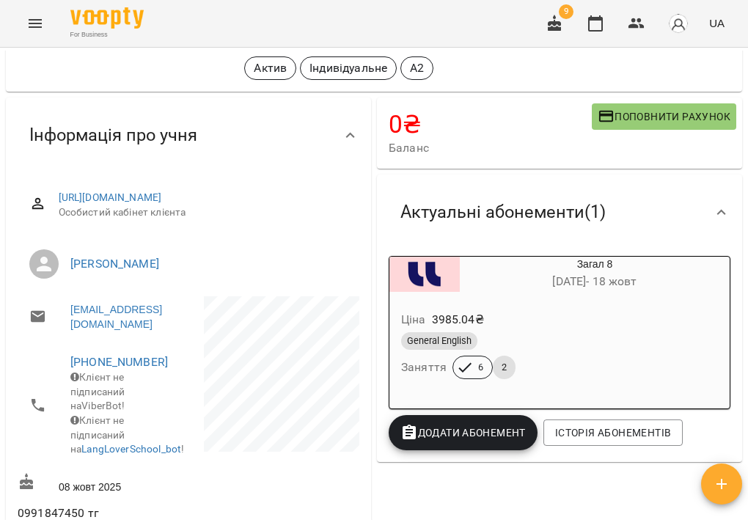
scroll to position [76, 0]
